Goal: Find specific page/section: Find specific page/section

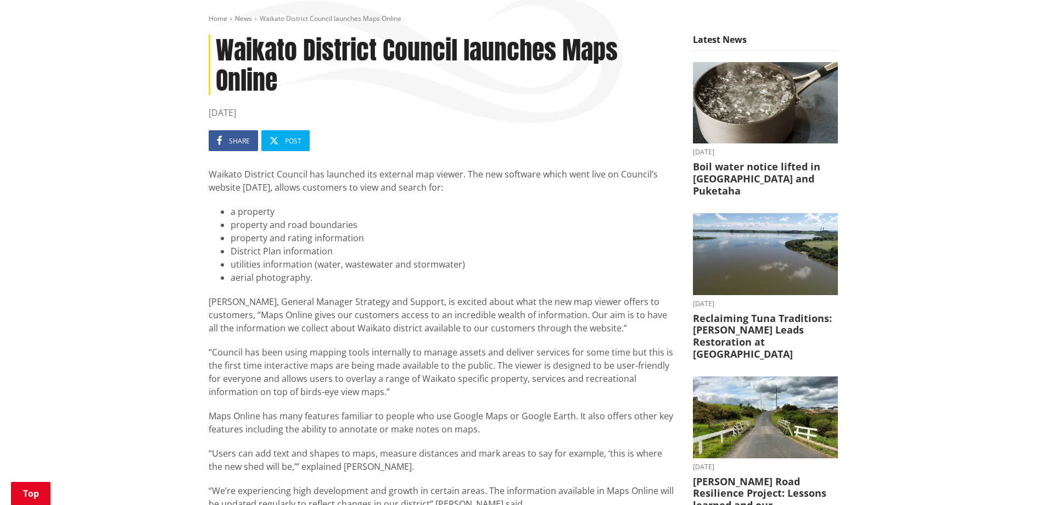
scroll to position [329, 0]
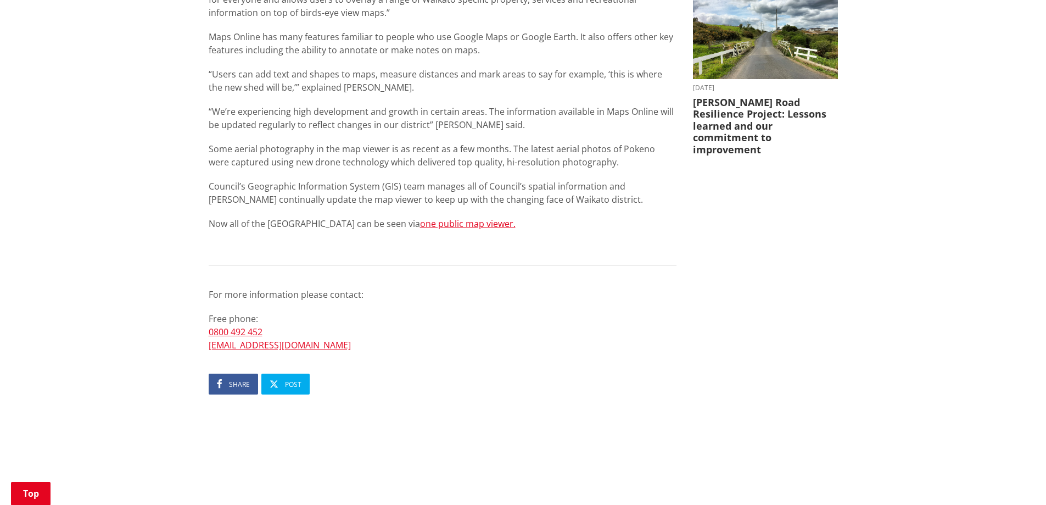
scroll to position [494, 0]
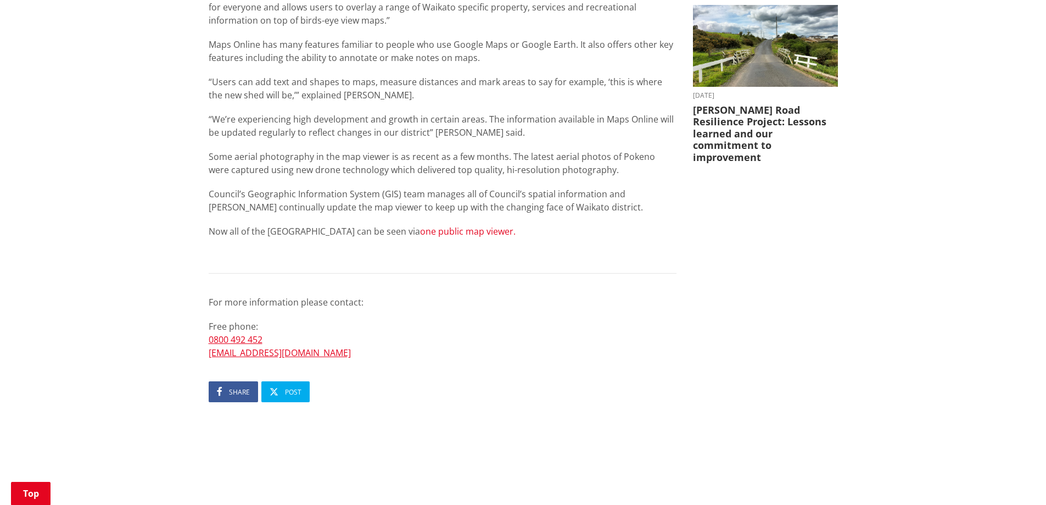
click at [420, 231] on link "one public map viewer." at bounding box center [468, 231] width 96 height 12
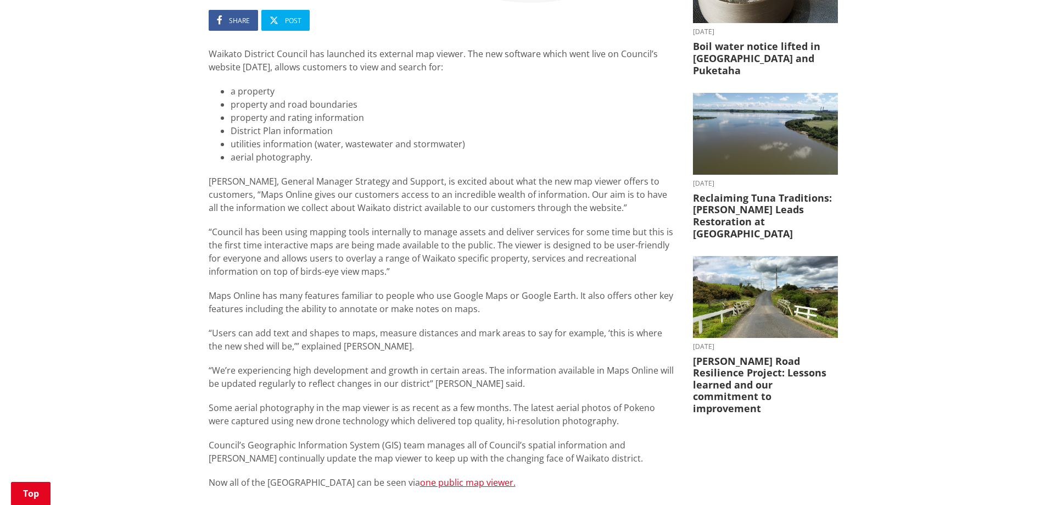
scroll to position [220, 0]
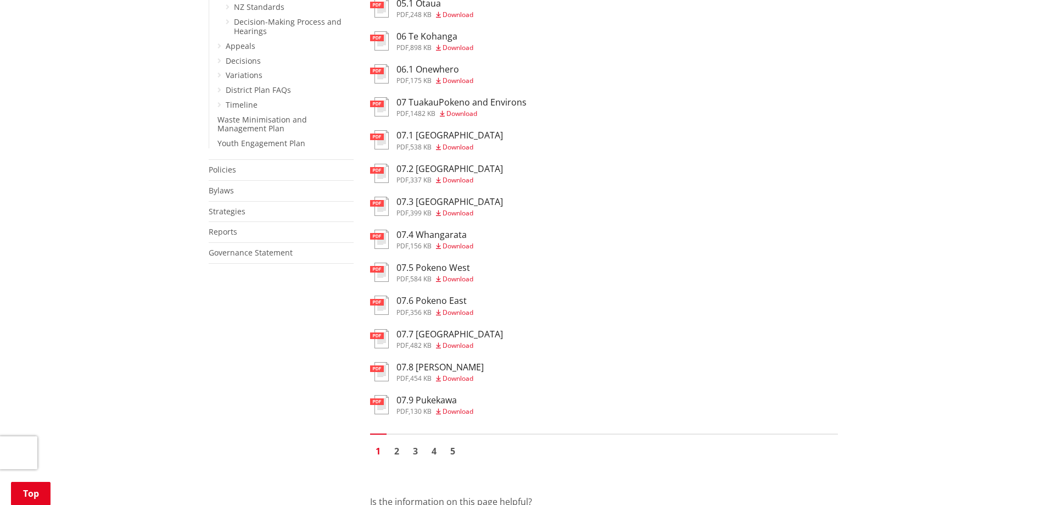
scroll to position [604, 0]
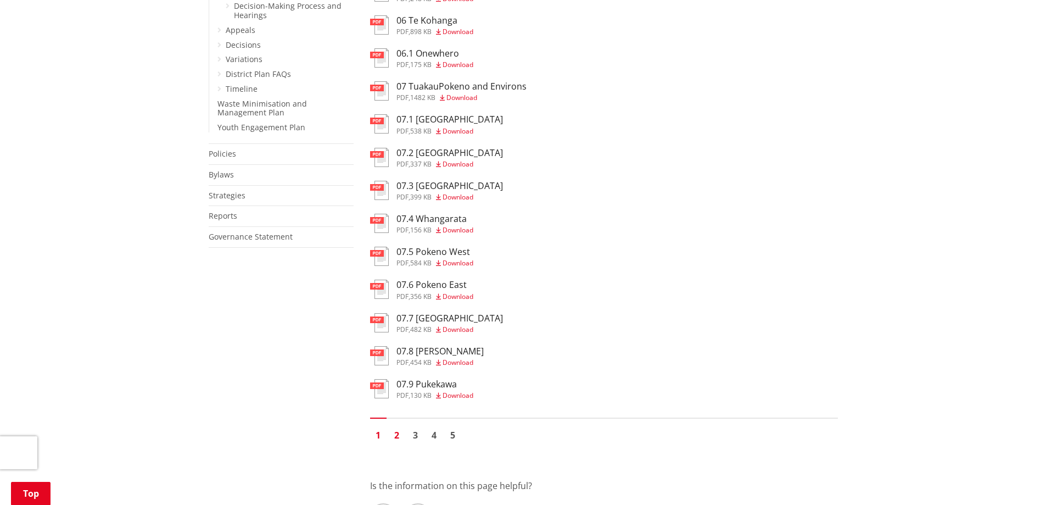
click at [399, 434] on link "2" at bounding box center [397, 435] width 16 height 16
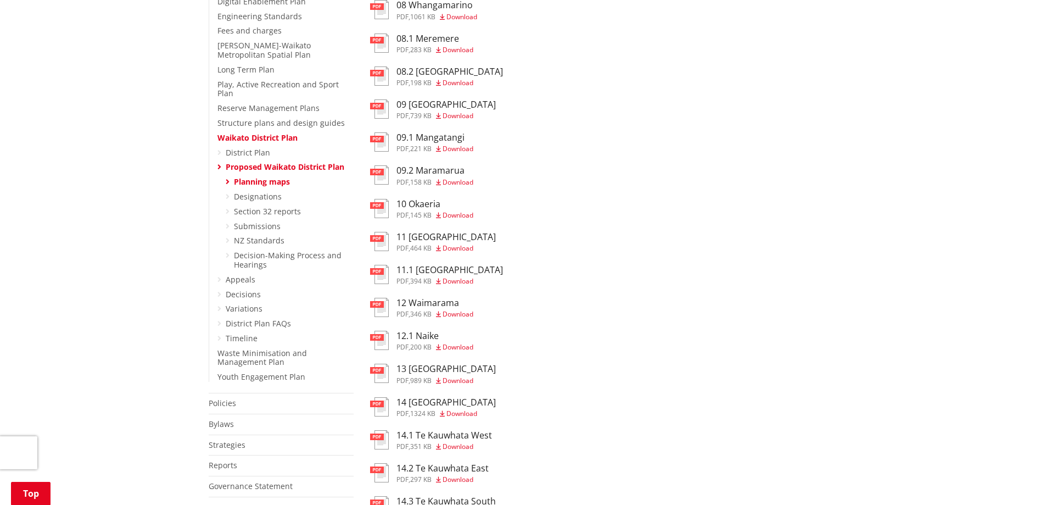
scroll to position [384, 0]
